Goal: Information Seeking & Learning: Learn about a topic

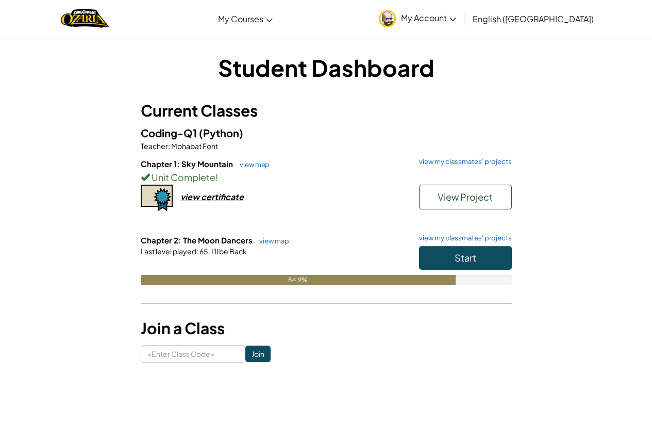
click at [488, 275] on div "84.9%" at bounding box center [326, 280] width 371 height 10
click at [487, 257] on button "Start" at bounding box center [465, 258] width 93 height 24
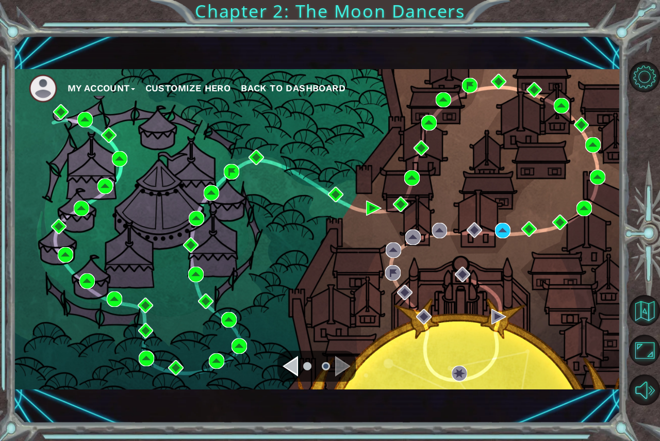
click at [512, 227] on div "My Account Customize Hero Back to Dashboard" at bounding box center [317, 229] width 608 height 320
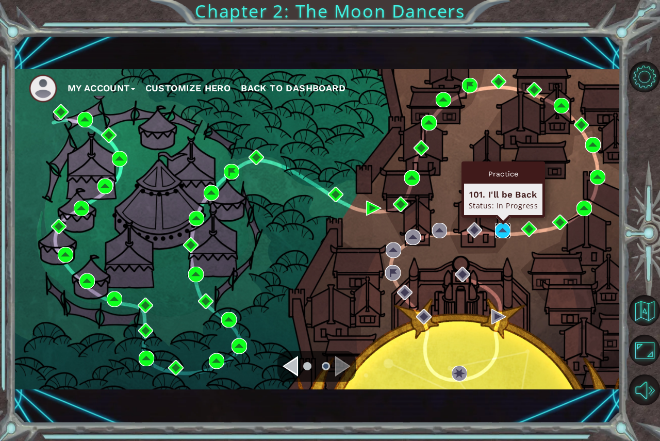
click at [502, 229] on img at bounding box center [502, 230] width 15 height 15
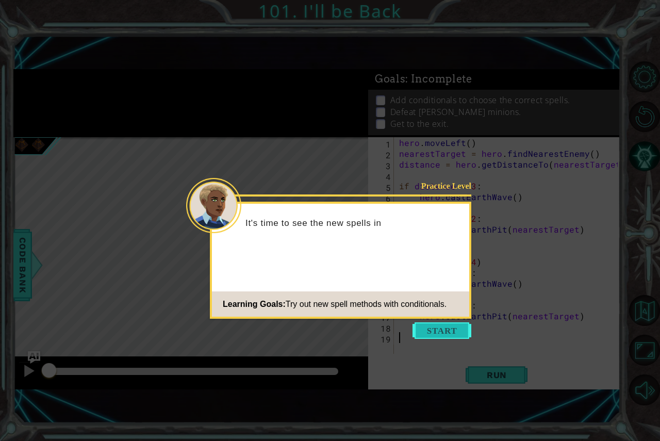
click at [441, 335] on button "Start" at bounding box center [442, 330] width 59 height 17
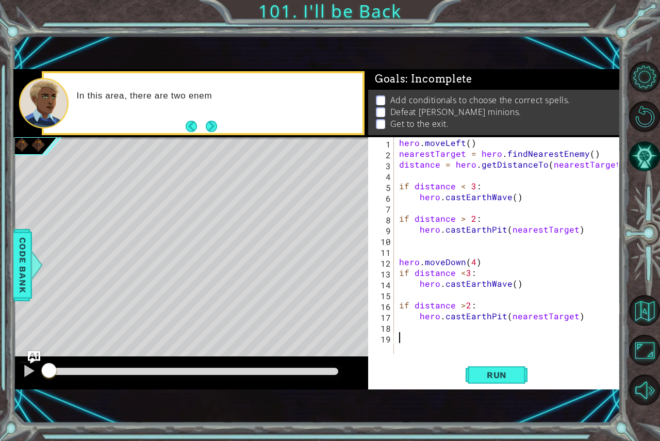
click at [215, 119] on button "Next" at bounding box center [211, 126] width 15 height 15
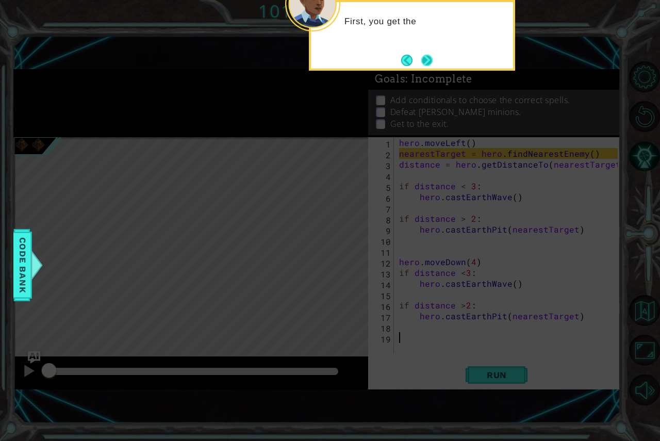
click at [424, 69] on button "Next" at bounding box center [427, 60] width 19 height 19
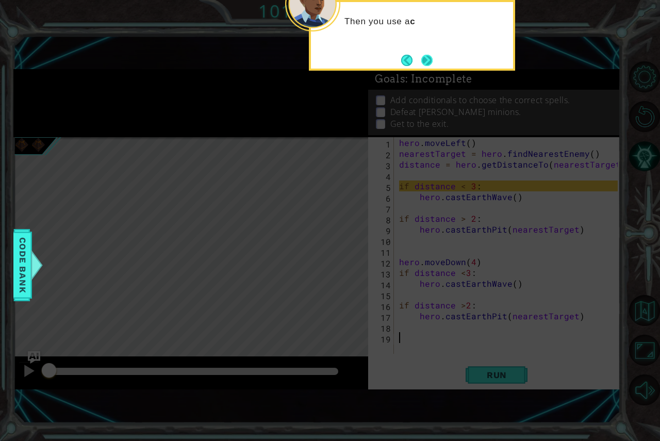
click at [430, 63] on button "Next" at bounding box center [427, 60] width 19 height 19
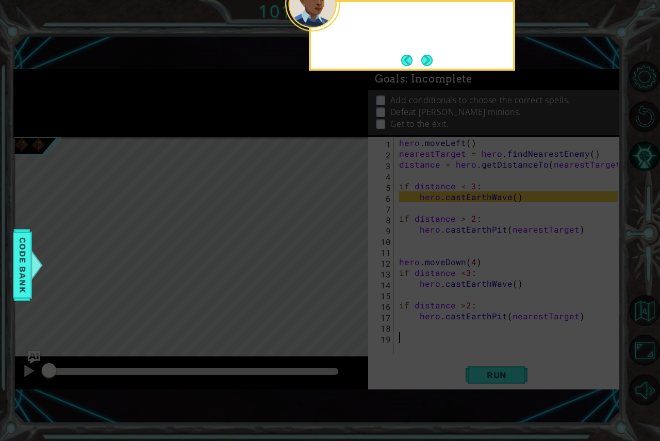
click at [430, 63] on button "Next" at bounding box center [426, 60] width 13 height 13
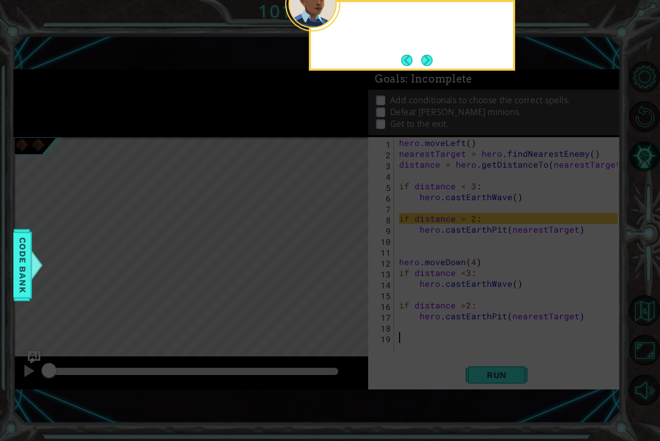
click at [430, 63] on button "Next" at bounding box center [427, 60] width 12 height 12
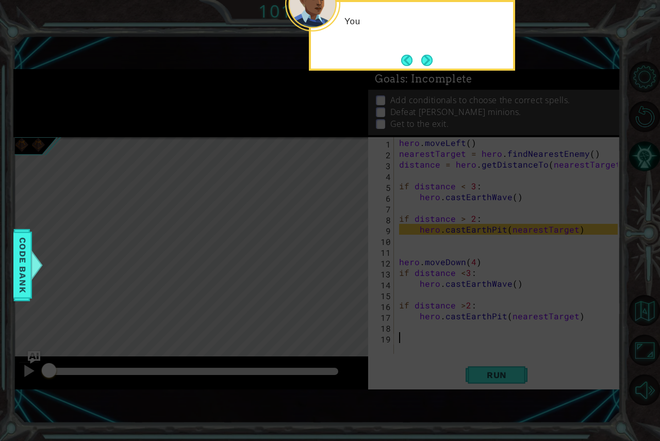
click at [430, 63] on button "Next" at bounding box center [426, 60] width 13 height 13
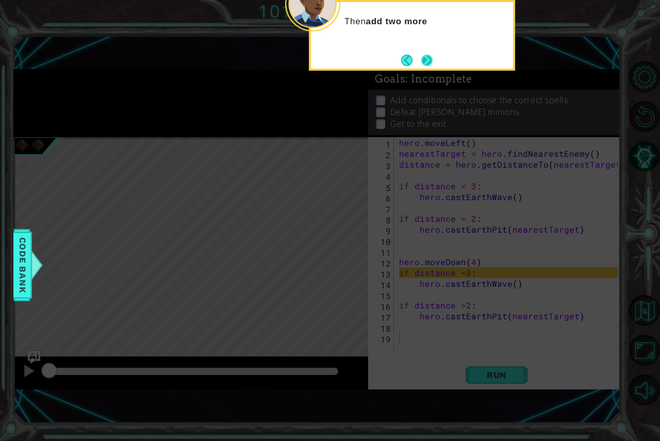
click at [424, 65] on button "Next" at bounding box center [427, 60] width 12 height 12
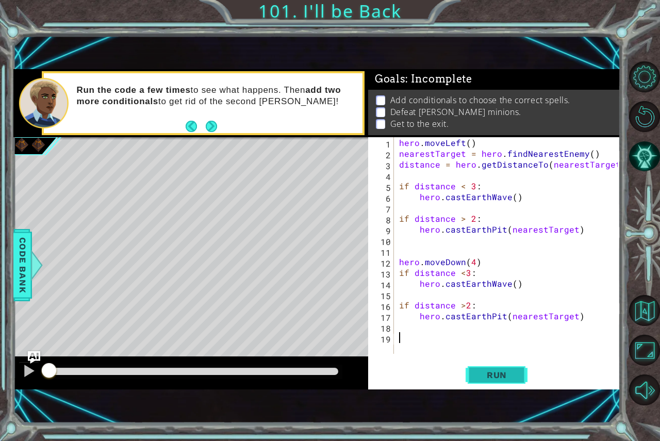
click at [506, 387] on button "Run" at bounding box center [497, 374] width 62 height 25
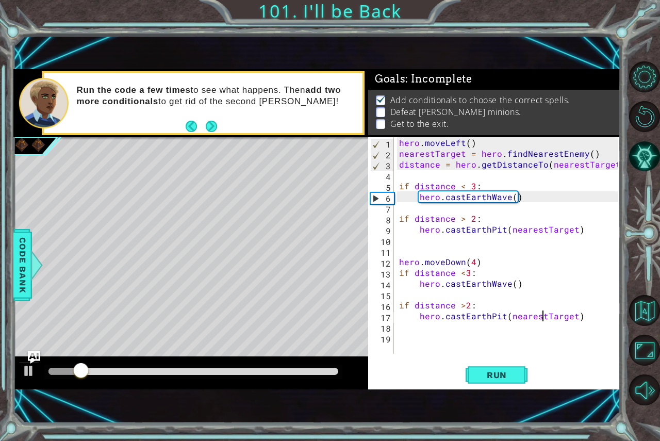
click at [542, 317] on div "hero . moveLeft ( ) nearestTarget = hero . findNearestEnemy ( ) distance = hero…" at bounding box center [510, 256] width 226 height 238
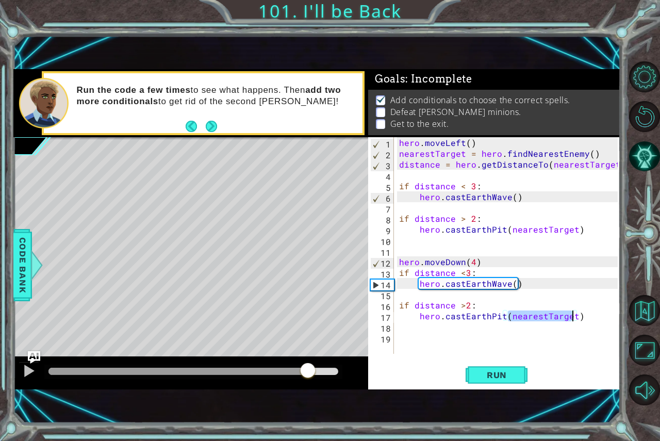
drag, startPoint x: 99, startPoint y: 368, endPoint x: 107, endPoint y: 328, distance: 41.1
click at [110, 333] on div "methods hero use(thing) moveUp(steps) moveDown(steps) moveLeft(steps) moveRight…" at bounding box center [317, 229] width 608 height 320
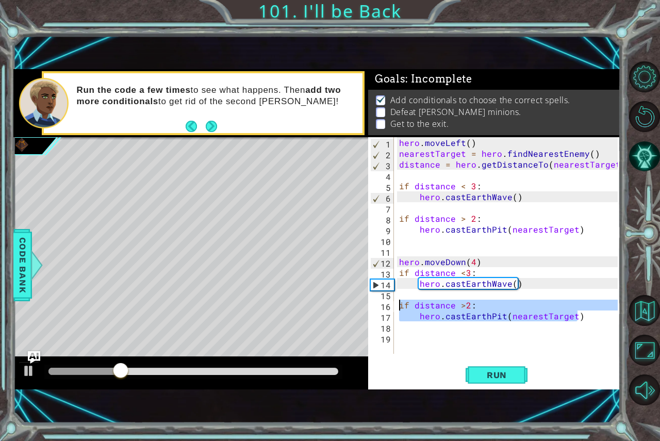
drag, startPoint x: 588, startPoint y: 316, endPoint x: 365, endPoint y: 305, distance: 224.1
click at [365, 305] on div "1 ההההההההההההההההההההההההההההההההההההההההההההההההההההההההההההההההההההההההההההה…" at bounding box center [317, 229] width 608 height 320
type textarea "if distance >2: hero.castEarthPit(nearestTarget)"
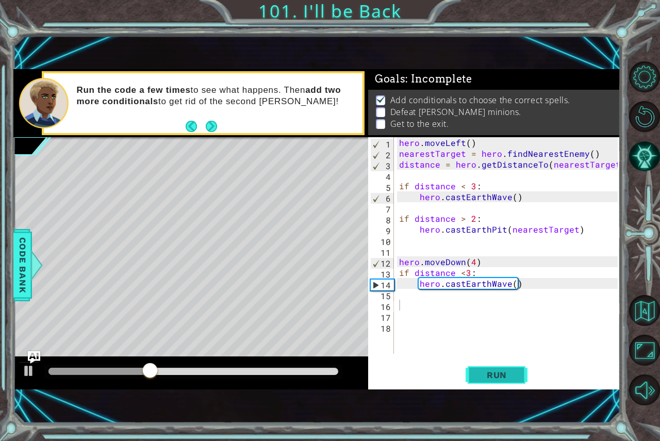
click at [498, 380] on button "Run" at bounding box center [497, 374] width 62 height 25
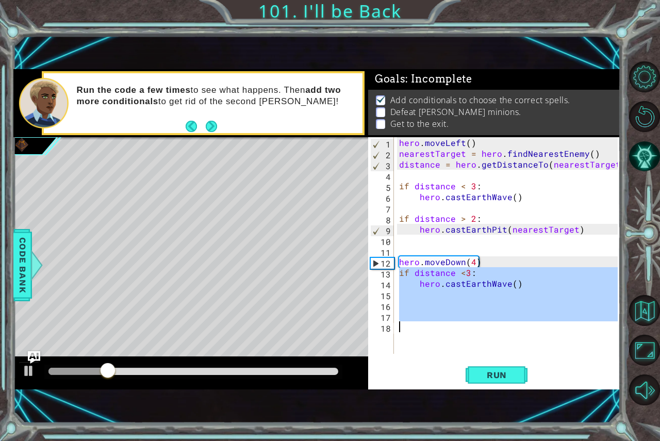
drag, startPoint x: 397, startPoint y: 271, endPoint x: 538, endPoint y: 324, distance: 151.0
click at [538, 324] on div "hero . moveLeft ( ) nearestTarget = hero . findNearestEnemy ( ) distance = hero…" at bounding box center [510, 256] width 226 height 238
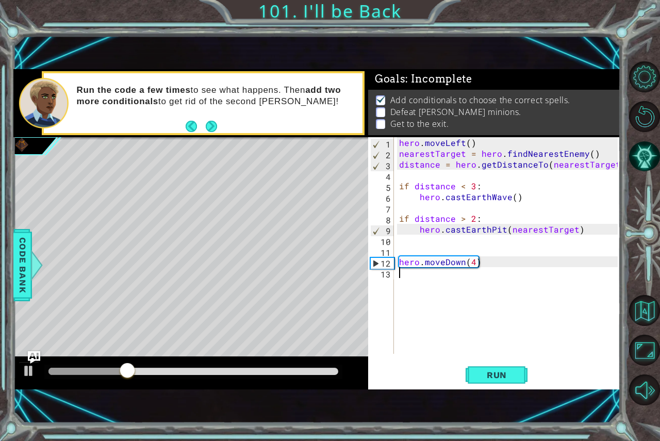
type textarea "h"
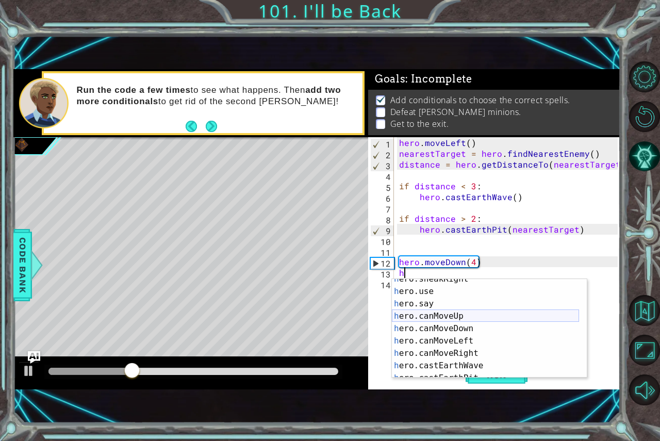
scroll to position [210, 0]
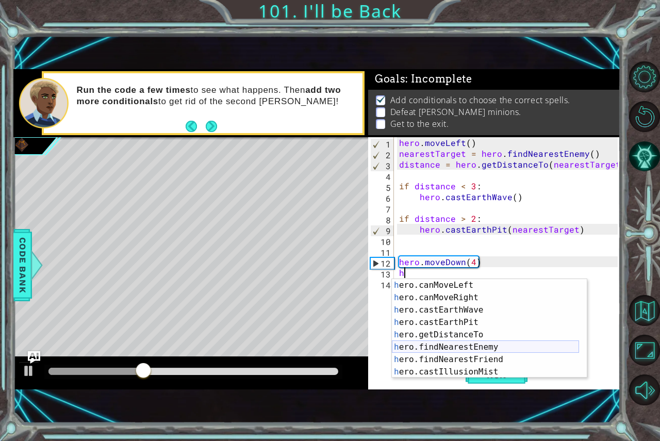
click at [469, 343] on div "h ero.canMoveLeft press enter h ero.canMoveRight press enter h ero.castEarthWav…" at bounding box center [485, 341] width 187 height 124
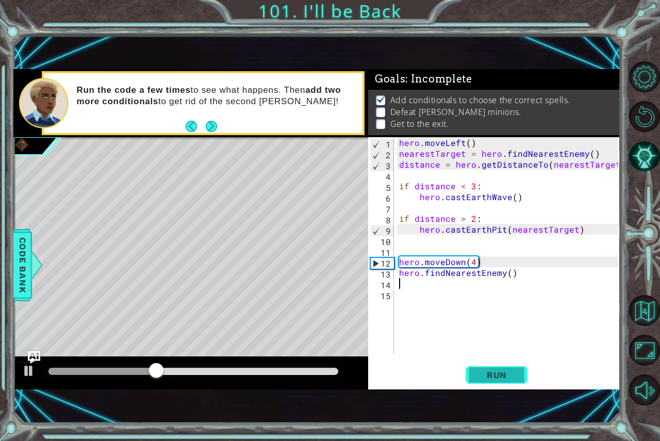
click at [473, 375] on button "Run" at bounding box center [497, 374] width 62 height 25
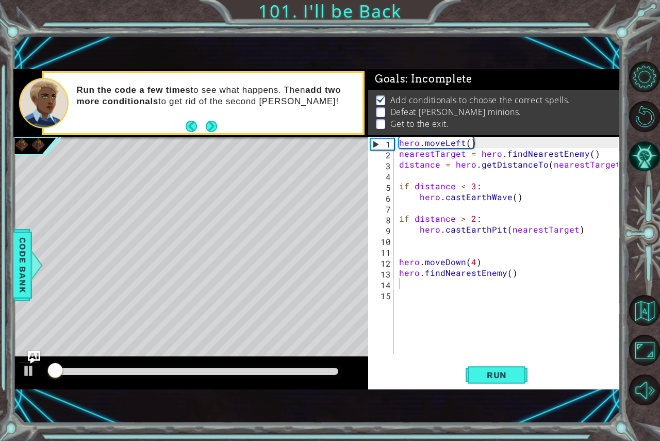
click at [161, 365] on div at bounding box center [193, 372] width 298 height 14
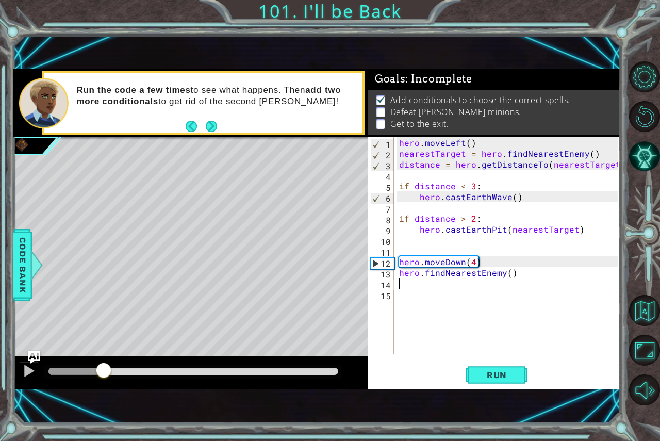
drag, startPoint x: 157, startPoint y: 374, endPoint x: 104, endPoint y: 382, distance: 53.6
click at [104, 382] on div at bounding box center [190, 372] width 355 height 33
type textarea "h"
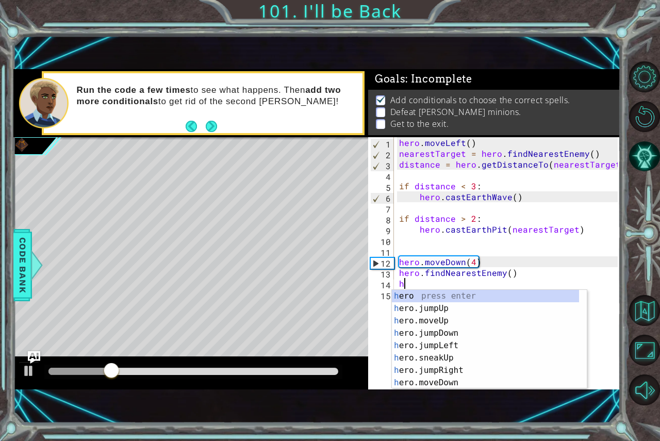
scroll to position [0, 0]
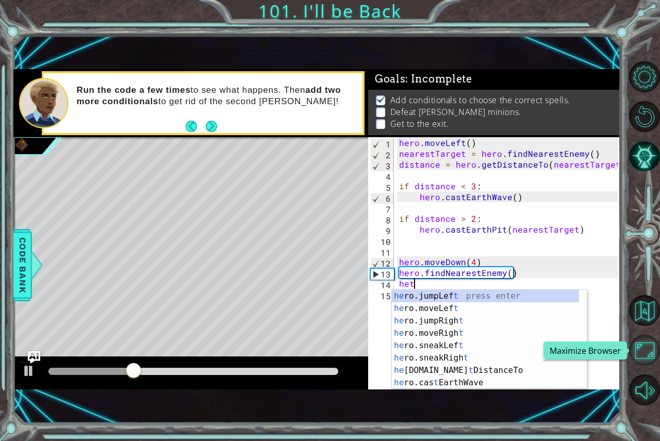
type textarea "he"
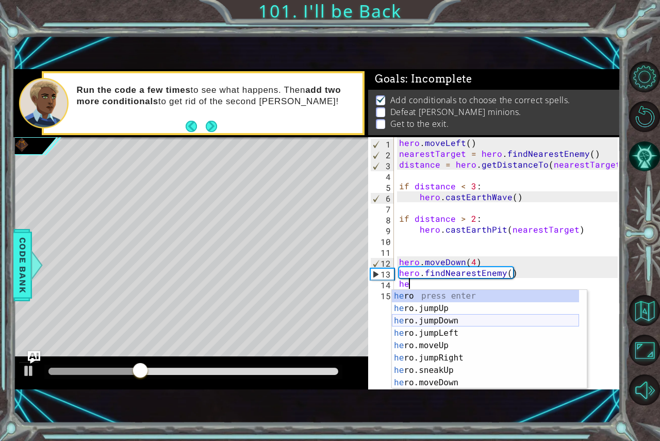
scroll to position [186, 0]
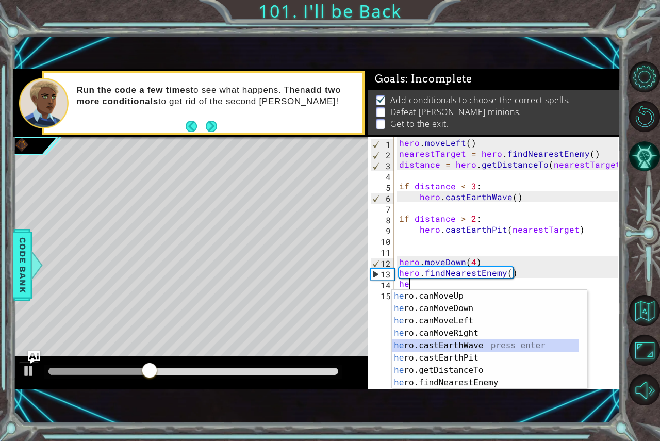
click at [465, 346] on div "he ro.canMoveUp press enter he ro.canMoveDown press enter he ro.canMoveLeft pre…" at bounding box center [485, 352] width 187 height 124
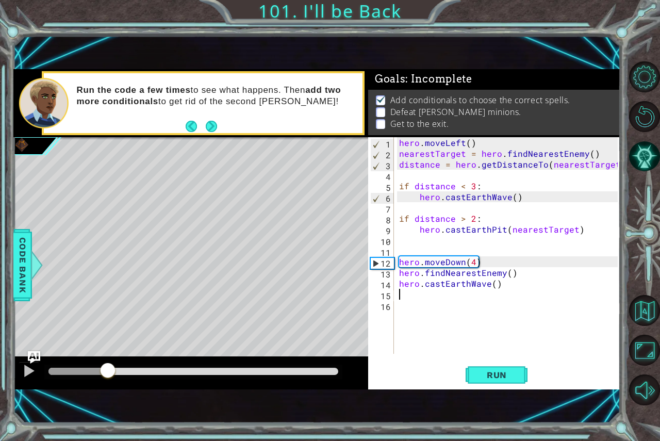
drag, startPoint x: 156, startPoint y: 376, endPoint x: 108, endPoint y: 373, distance: 48.1
click at [108, 373] on div at bounding box center [108, 371] width 19 height 19
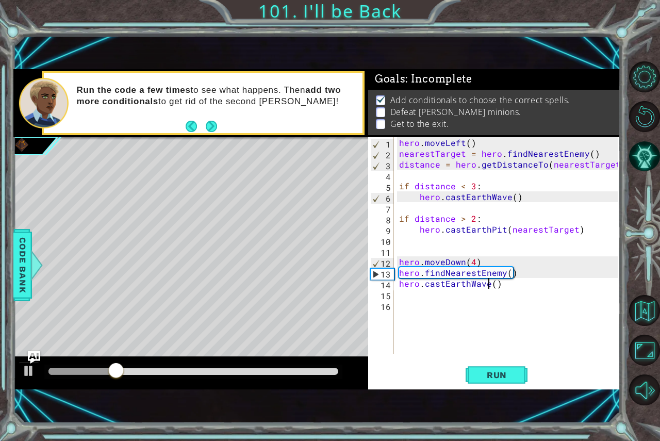
click at [489, 287] on div "hero . moveLeft ( ) nearestTarget = hero . findNearestEnemy ( ) distance = hero…" at bounding box center [510, 256] width 226 height 238
click at [491, 286] on div "hero . moveLeft ( ) nearestTarget = hero . findNearestEnemy ( ) distance = hero…" at bounding box center [510, 256] width 226 height 238
type textarea "hero.castEarthWave("Growl")"
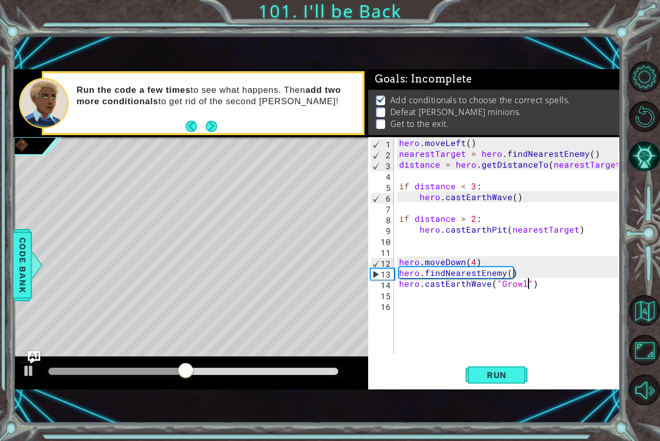
click at [447, 294] on div "hero . moveLeft ( ) nearestTarget = hero . findNearestEnemy ( ) distance = hero…" at bounding box center [510, 256] width 226 height 238
type textarea "h"
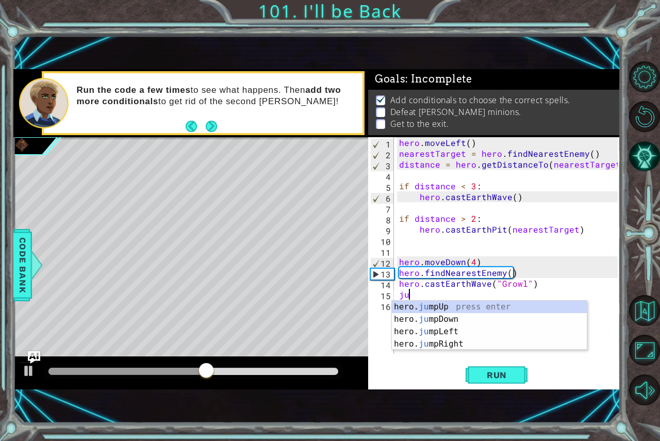
type textarea "jum"
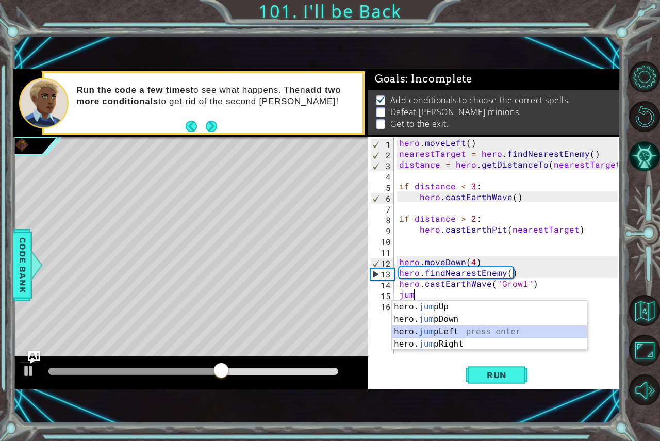
click at [487, 332] on div "hero. jum pUp press enter hero. jum pDown press enter hero. jum pLeft press ent…" at bounding box center [489, 338] width 195 height 74
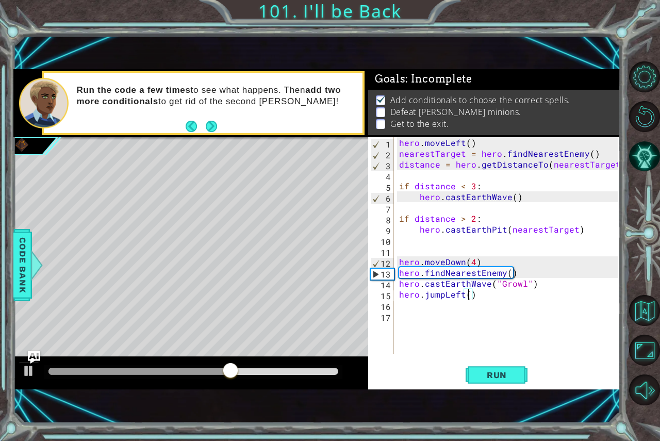
click at [468, 300] on div "hero . moveLeft ( ) nearestTarget = hero . findNearestEnemy ( ) distance = hero…" at bounding box center [510, 256] width 226 height 238
type textarea "hero.jumpLeft(546456546)"
click at [471, 371] on button "Run" at bounding box center [497, 374] width 62 height 25
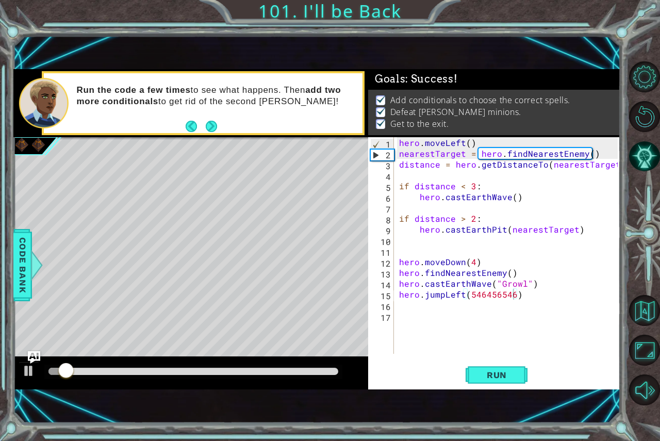
click at [222, 380] on div at bounding box center [190, 372] width 355 height 33
click at [246, 366] on div at bounding box center [193, 372] width 298 height 14
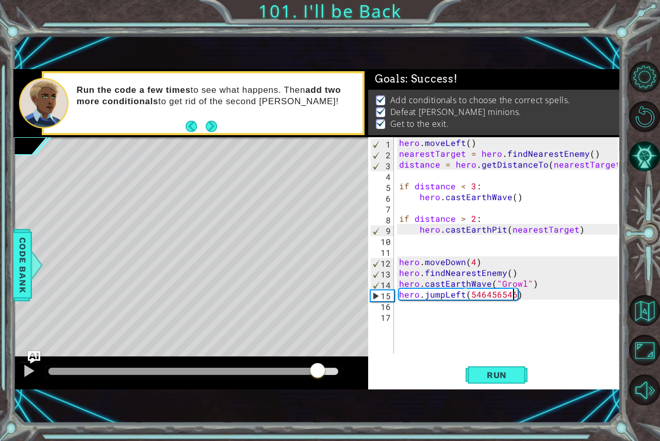
drag, startPoint x: 241, startPoint y: 368, endPoint x: 322, endPoint y: 368, distance: 81.5
click at [322, 368] on div at bounding box center [193, 371] width 290 height 7
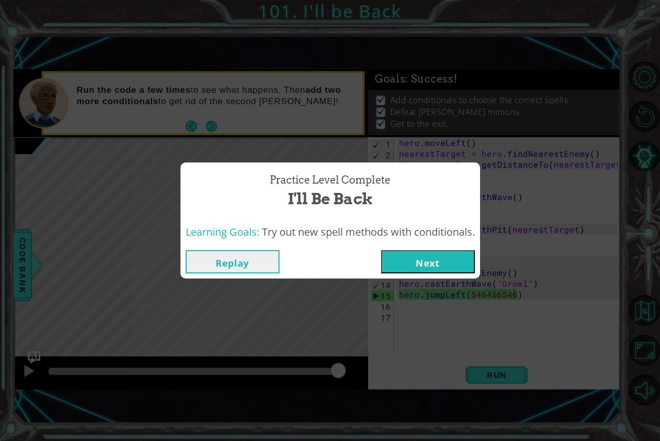
click at [450, 270] on button "Next" at bounding box center [428, 261] width 94 height 23
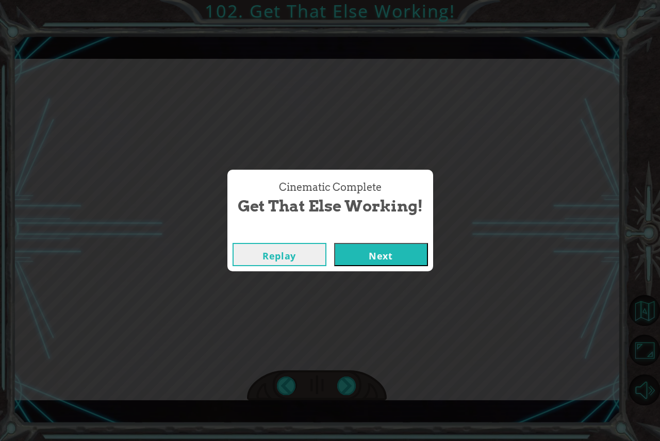
click at [366, 253] on button "Next" at bounding box center [381, 254] width 94 height 23
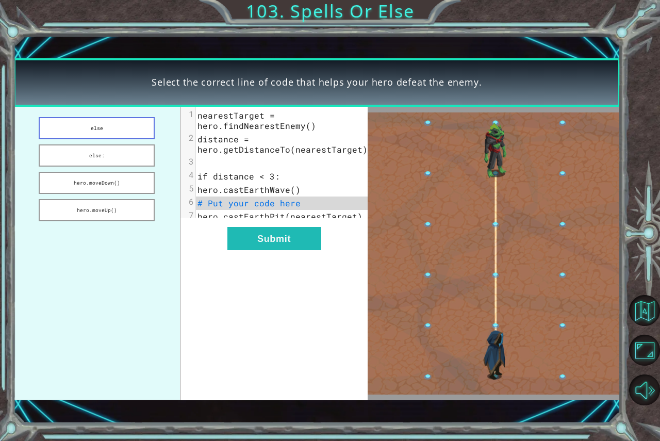
click at [124, 131] on button "else" at bounding box center [97, 128] width 117 height 22
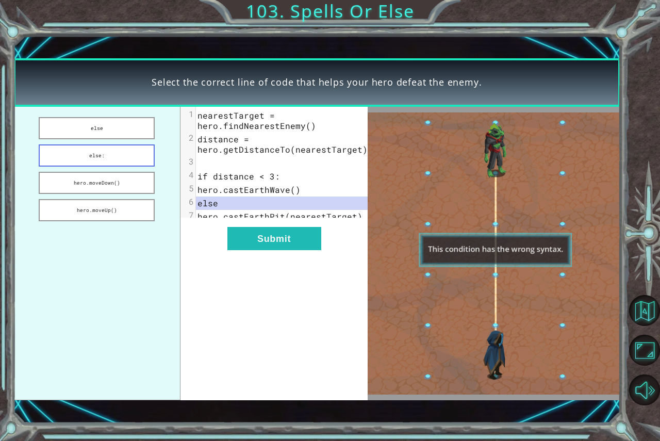
click at [118, 152] on button "else:" at bounding box center [97, 155] width 117 height 22
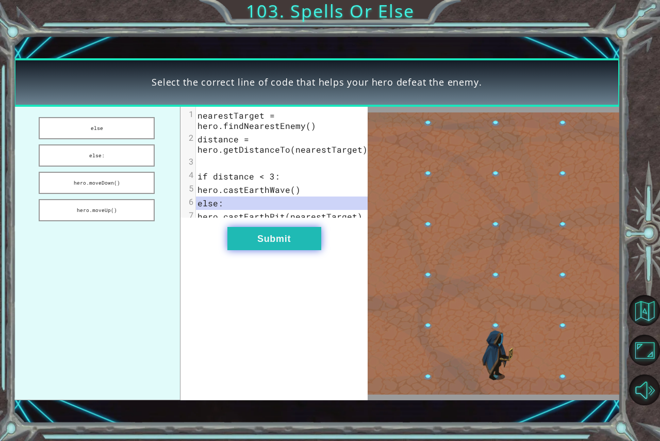
click at [266, 250] on button "Submit" at bounding box center [274, 238] width 94 height 23
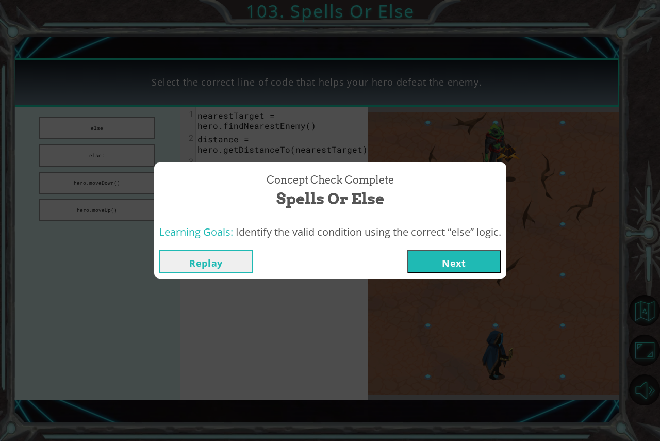
click at [456, 256] on button "Next" at bounding box center [454, 261] width 94 height 23
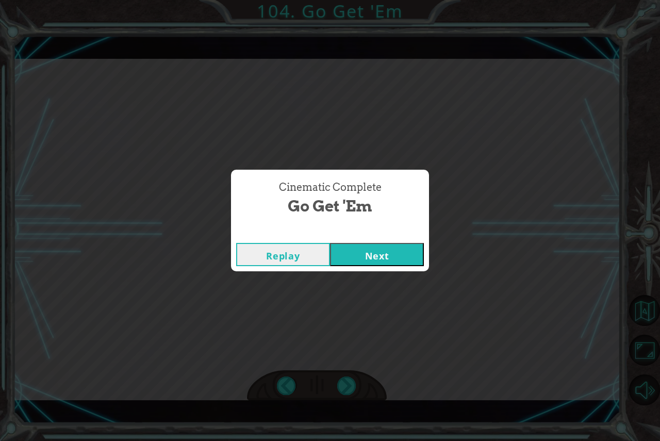
drag, startPoint x: 397, startPoint y: 248, endPoint x: 393, endPoint y: 259, distance: 12.1
click at [393, 259] on button "Next" at bounding box center [377, 254] width 94 height 23
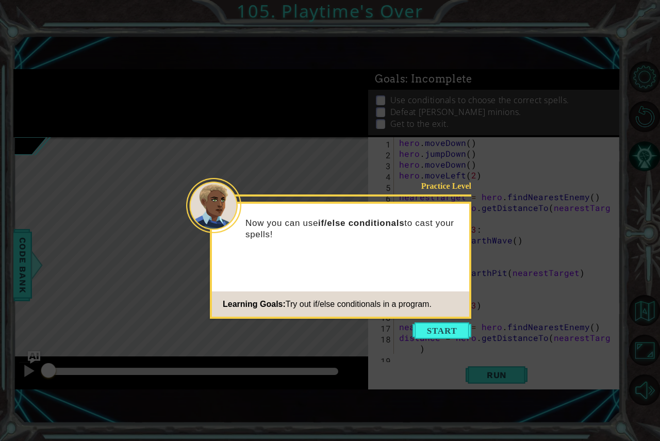
drag, startPoint x: 433, startPoint y: 335, endPoint x: 330, endPoint y: 354, distance: 104.4
click at [330, 354] on icon at bounding box center [330, 220] width 660 height 441
click at [435, 331] on button "Start" at bounding box center [442, 330] width 59 height 17
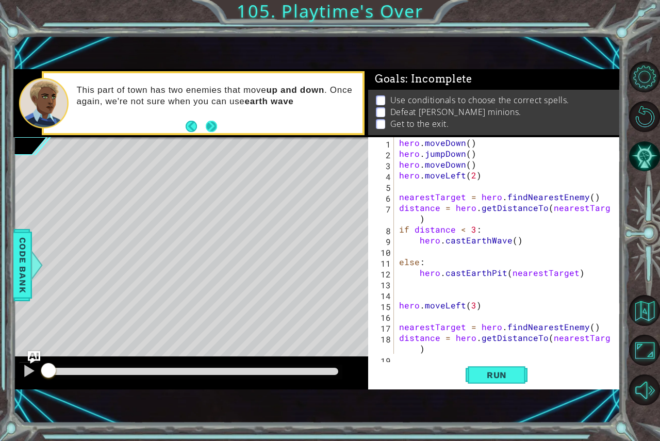
click at [212, 120] on button "Next" at bounding box center [211, 126] width 12 height 12
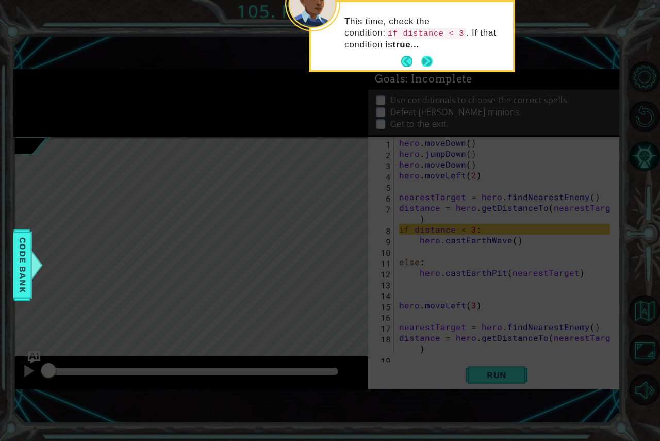
click at [432, 64] on button "Next" at bounding box center [426, 61] width 19 height 19
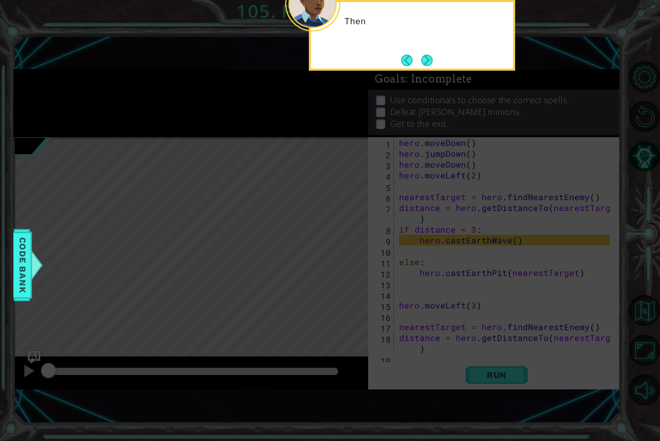
click at [432, 64] on button "Next" at bounding box center [427, 60] width 19 height 19
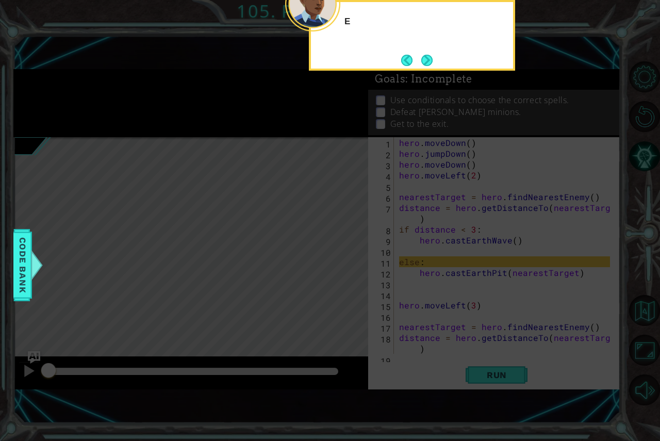
click at [432, 64] on button "Next" at bounding box center [426, 60] width 19 height 19
click at [432, 64] on button "Next" at bounding box center [426, 60] width 11 height 11
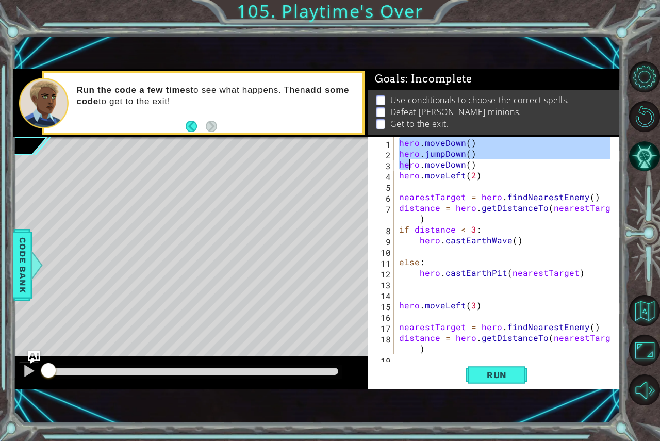
scroll to position [65, 0]
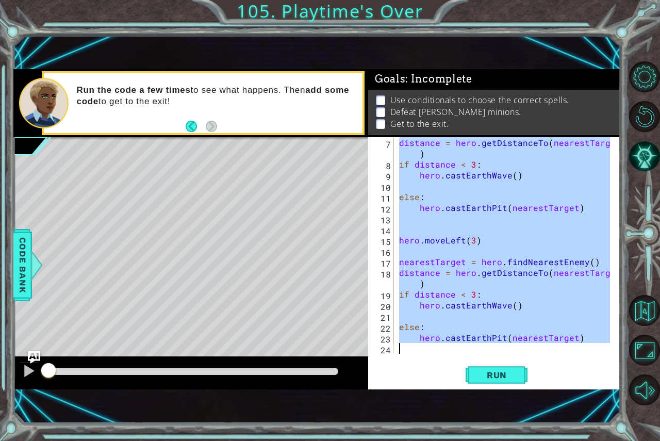
drag, startPoint x: 398, startPoint y: 141, endPoint x: 624, endPoint y: 465, distance: 395.3
click at [624, 440] on html "1 ההההההההההההההההההההההההההההההההההההההההההההההההההההההההההההההההההההההההההההה…" at bounding box center [330, 220] width 660 height 441
type textarea "hero.castEarthPit(nearestTarget)"
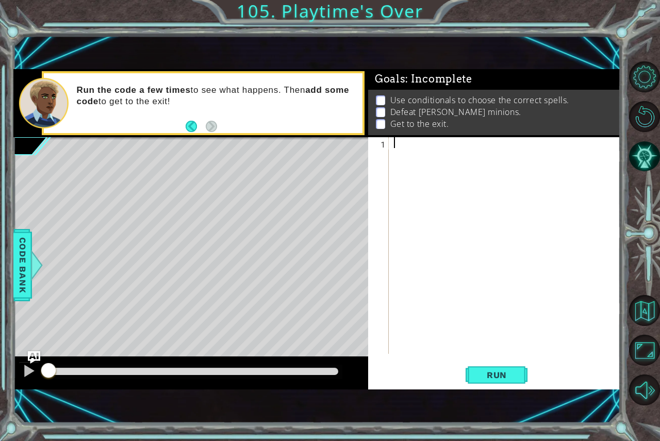
scroll to position [130, 0]
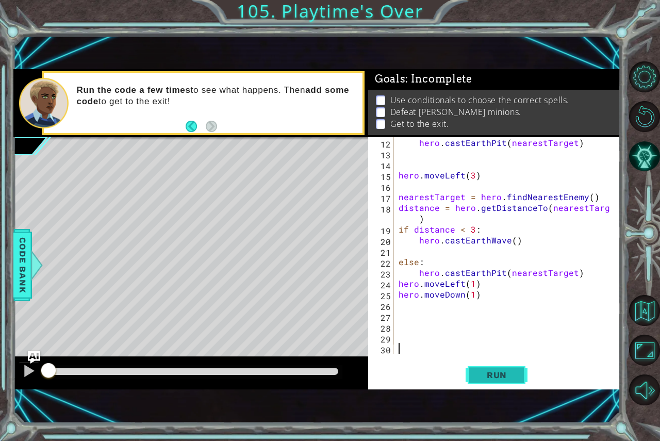
click at [501, 376] on span "Run" at bounding box center [497, 375] width 41 height 10
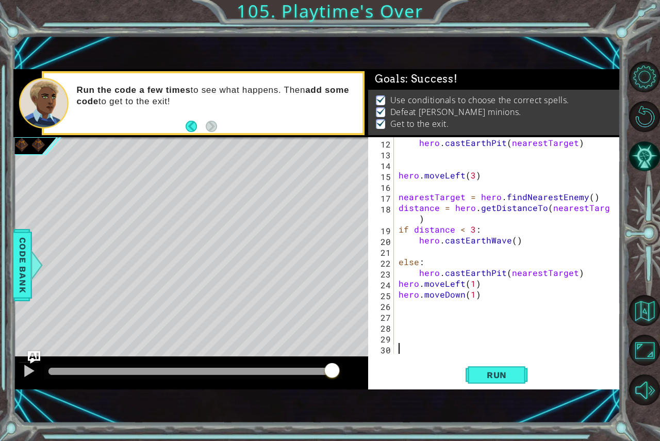
click at [331, 368] on div at bounding box center [193, 371] width 290 height 7
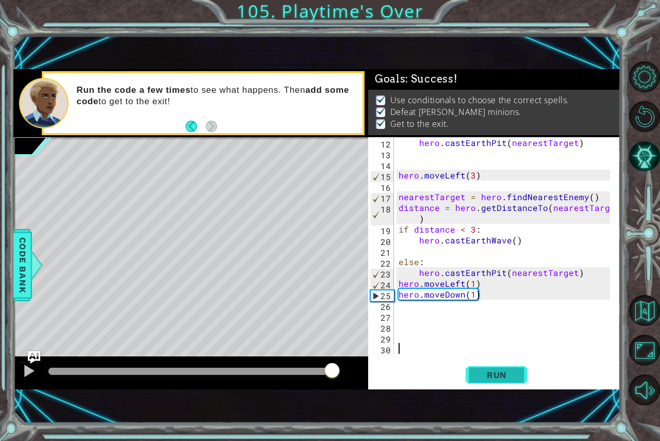
click at [487, 374] on span "Run" at bounding box center [497, 375] width 41 height 10
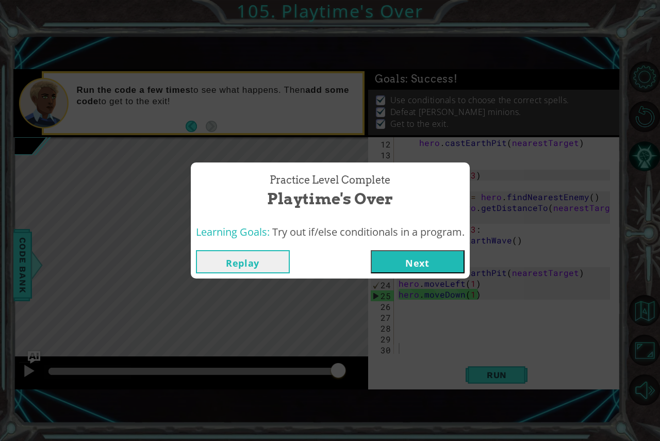
click at [468, 260] on div "Replay Next" at bounding box center [330, 262] width 279 height 34
click at [438, 258] on button "Next" at bounding box center [418, 261] width 94 height 23
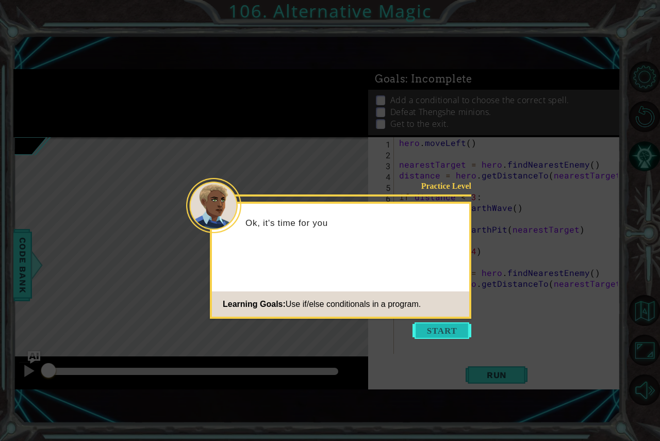
click at [448, 330] on button "Start" at bounding box center [442, 330] width 59 height 17
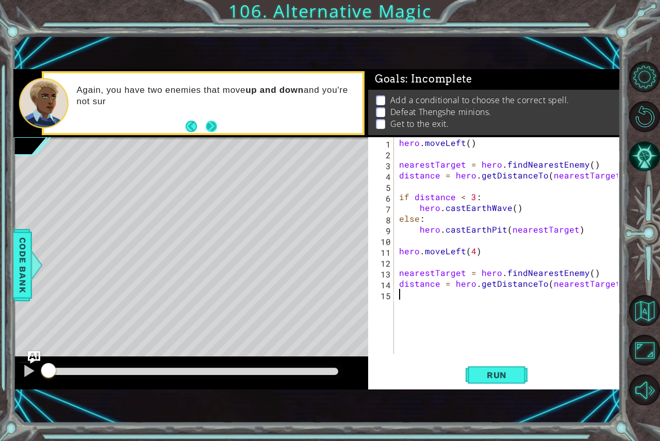
click at [210, 128] on button "Next" at bounding box center [211, 126] width 19 height 19
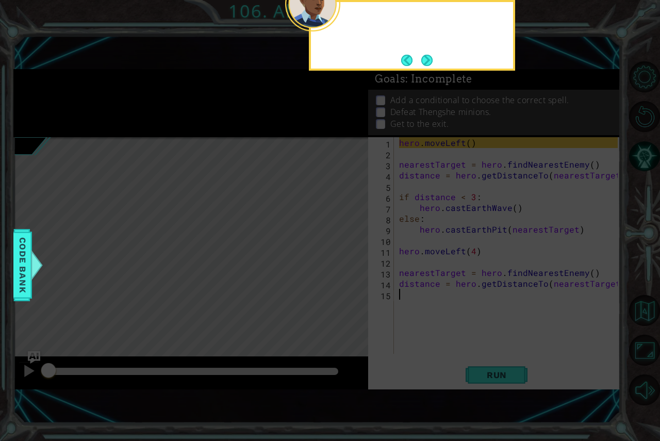
click at [214, 124] on icon at bounding box center [330, 113] width 660 height 656
click at [425, 74] on icon at bounding box center [330, 113] width 660 height 656
click at [428, 58] on button "Next" at bounding box center [426, 60] width 17 height 17
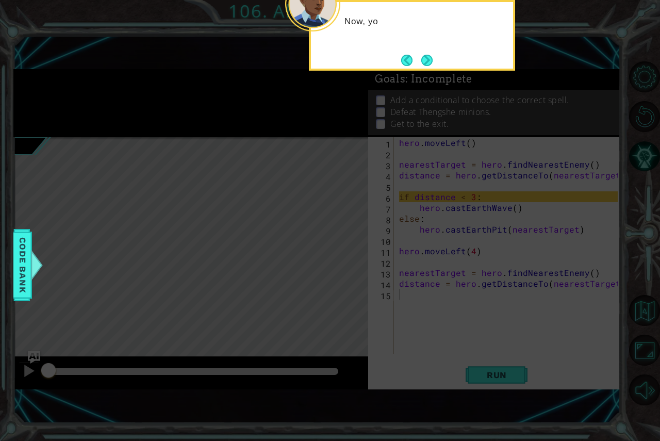
click at [425, 73] on icon at bounding box center [330, 113] width 660 height 656
click at [429, 57] on button "Next" at bounding box center [427, 60] width 19 height 19
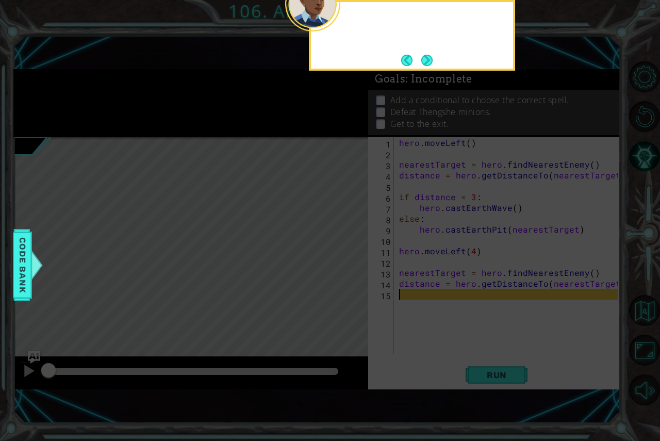
click at [429, 57] on button "Next" at bounding box center [426, 60] width 19 height 19
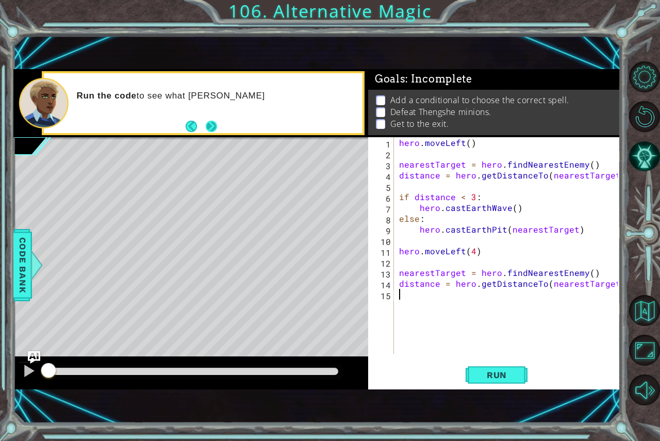
click at [214, 132] on button "Next" at bounding box center [211, 126] width 11 height 11
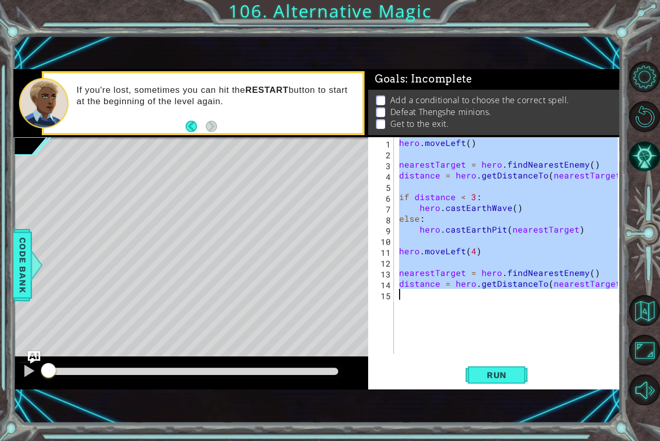
drag, startPoint x: 400, startPoint y: 143, endPoint x: 567, endPoint y: 335, distance: 254.4
click at [567, 335] on div "hero . moveLeft ( ) nearestTarget = hero . findNearestEnemy ( ) distance = hero…" at bounding box center [510, 256] width 226 height 238
type textarea "distance = hero.getDistanceTo(nearestTarget)"
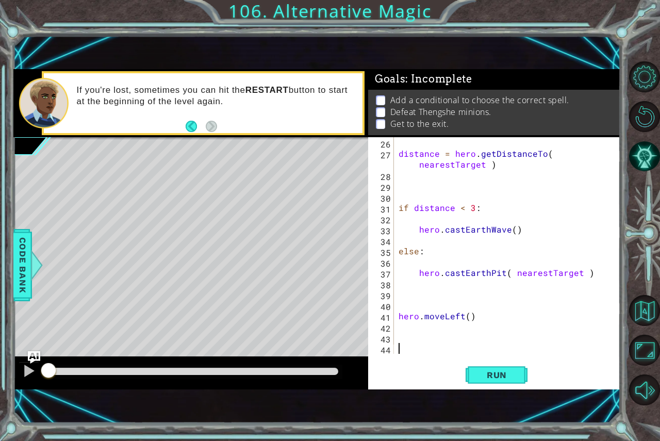
scroll to position [282, 0]
click at [471, 376] on button "Run" at bounding box center [497, 374] width 62 height 25
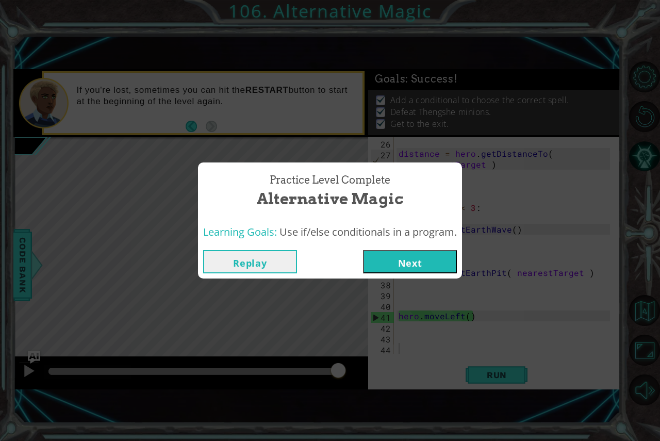
click at [407, 251] on button "Next" at bounding box center [410, 261] width 94 height 23
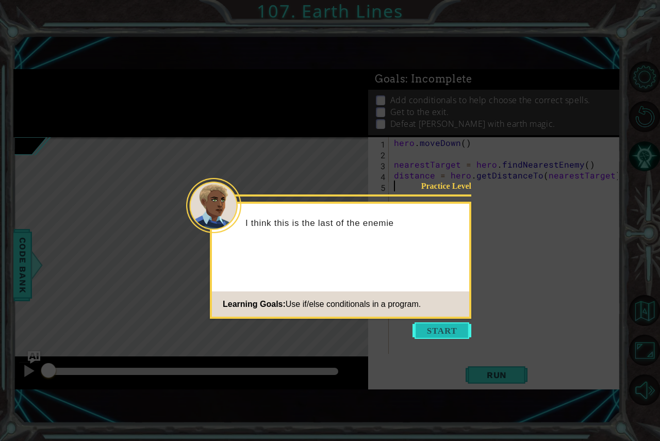
click at [430, 324] on button "Start" at bounding box center [442, 330] width 59 height 17
